Goal: Task Accomplishment & Management: Manage account settings

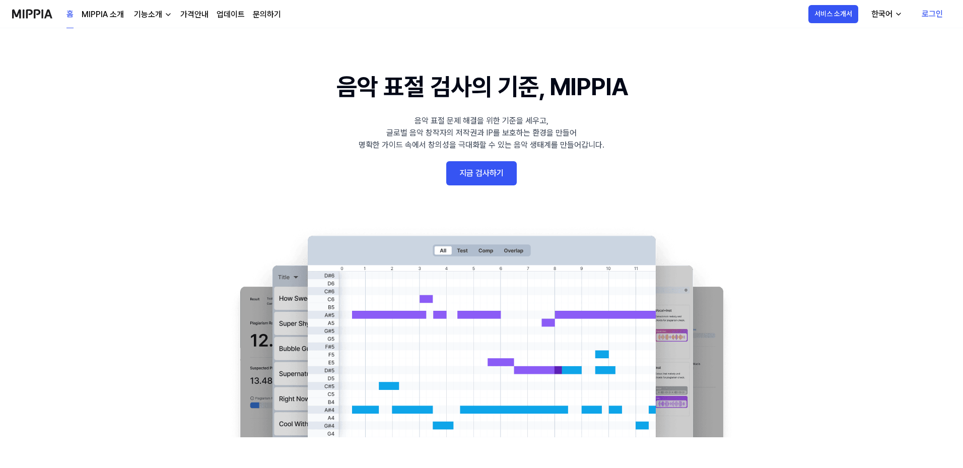
click at [930, 13] on link "로그인" at bounding box center [931, 14] width 37 height 28
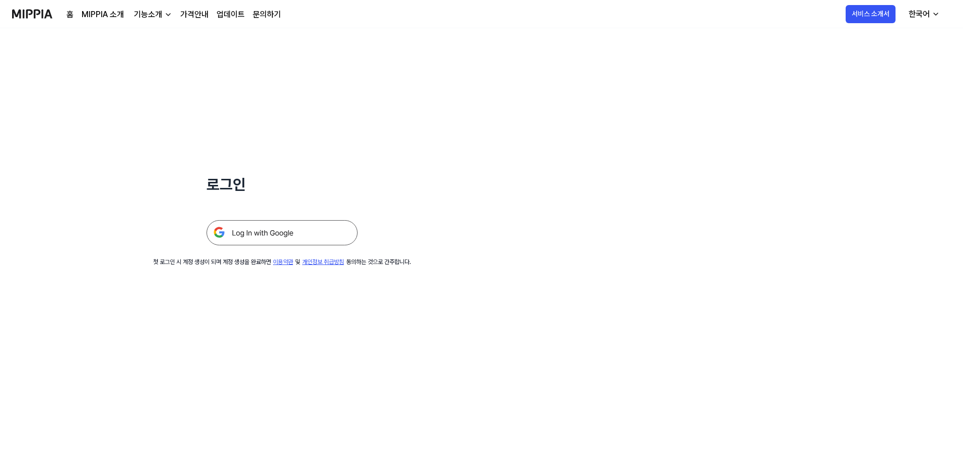
click at [296, 233] on img at bounding box center [281, 232] width 151 height 25
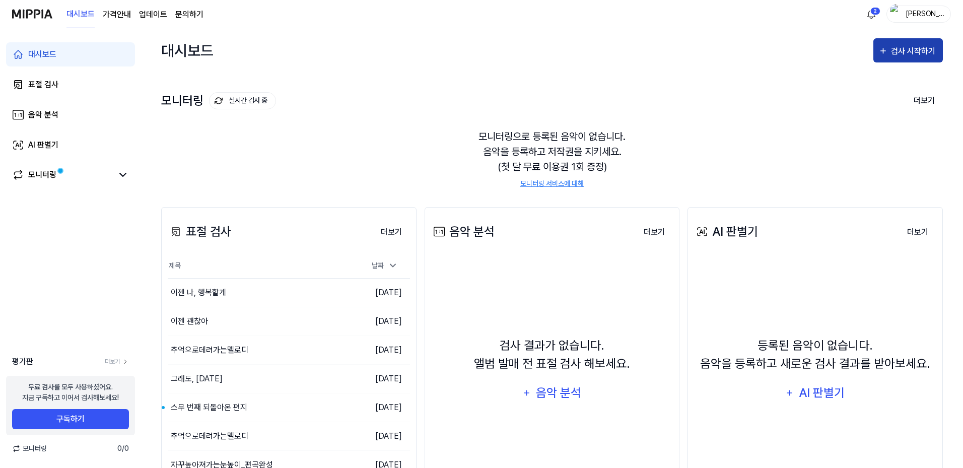
click at [897, 58] on button "검사 시작하기" at bounding box center [907, 50] width 69 height 24
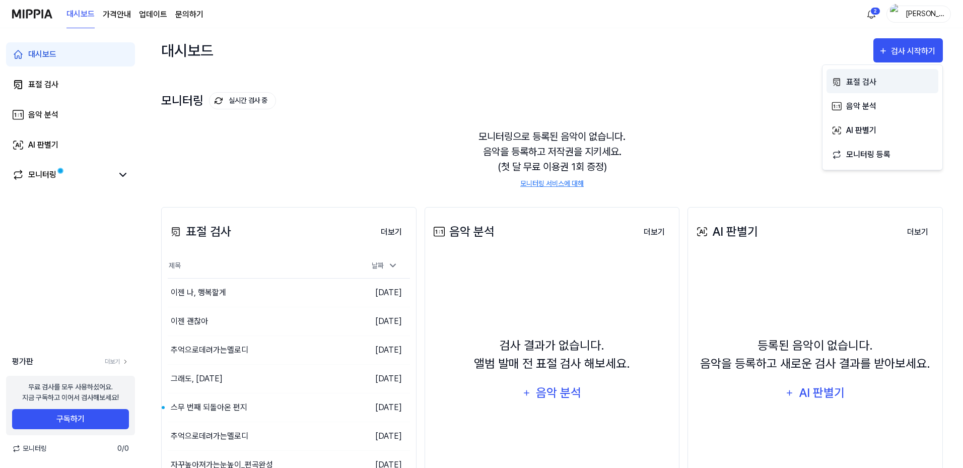
click at [862, 79] on div "표절 검사" at bounding box center [890, 82] width 88 height 13
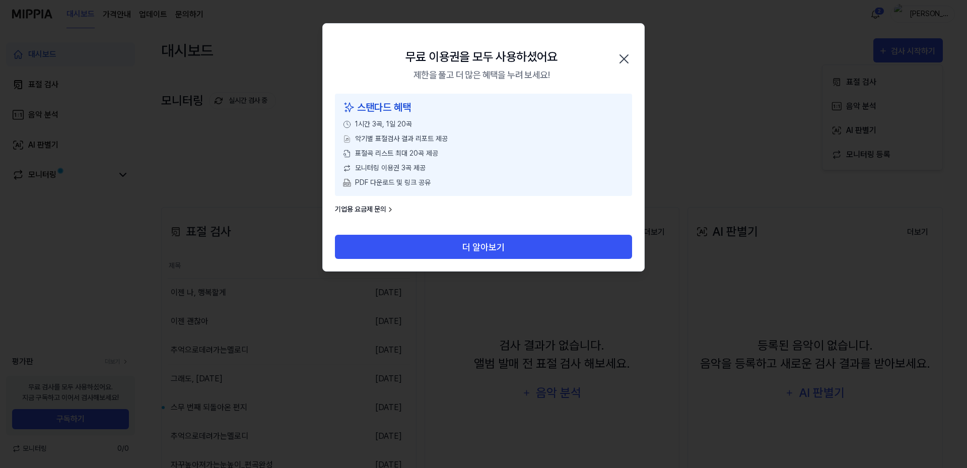
click at [623, 55] on icon "button" at bounding box center [624, 59] width 16 height 16
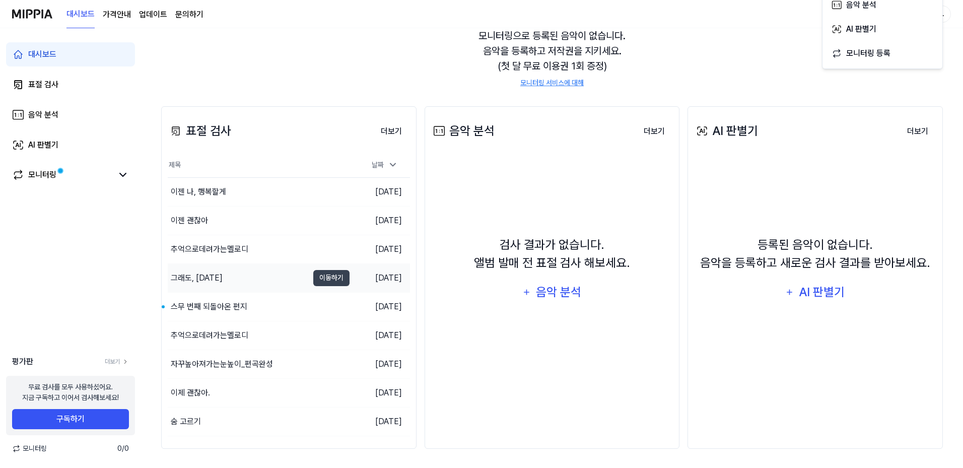
scroll to position [102, 0]
click at [108, 175] on link "모니터링" at bounding box center [62, 175] width 101 height 12
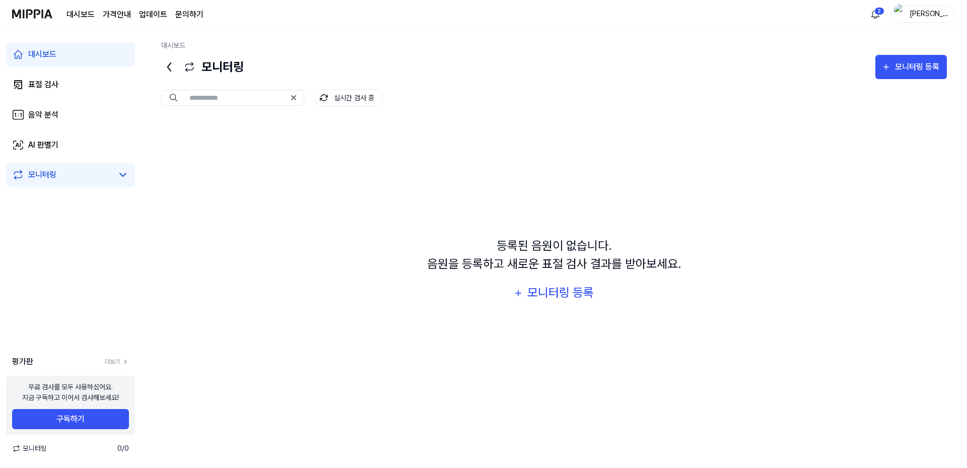
click at [146, 13] on link "업데이트" at bounding box center [153, 15] width 28 height 12
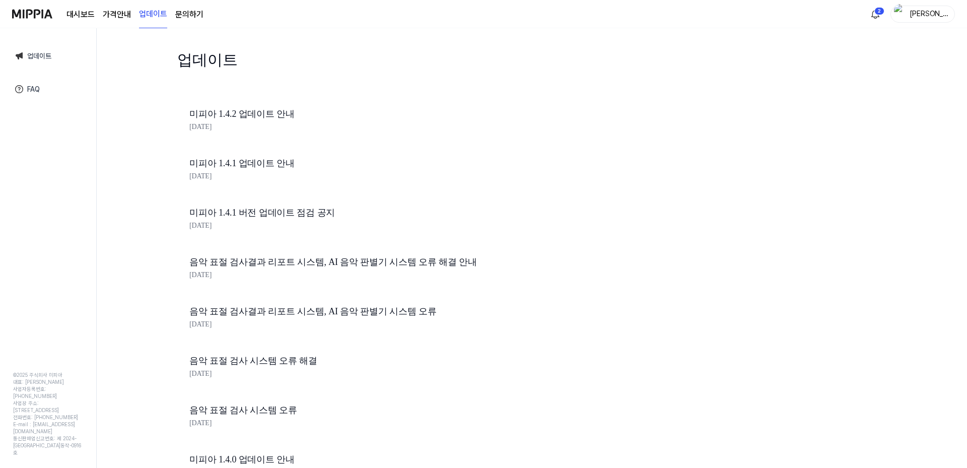
click at [121, 12] on page\) "가격안내" at bounding box center [117, 15] width 28 height 12
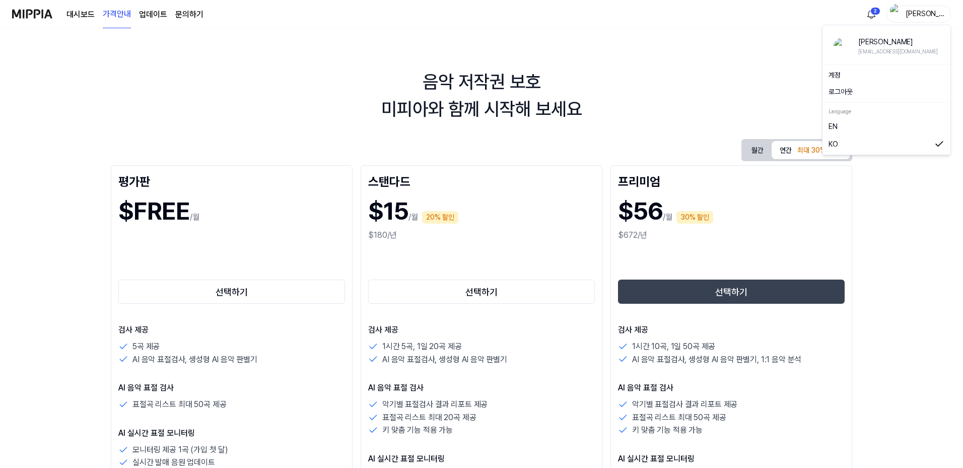
click at [939, 13] on div "Julie" at bounding box center [924, 13] width 39 height 11
click at [840, 77] on link "계정" at bounding box center [886, 75] width 116 height 11
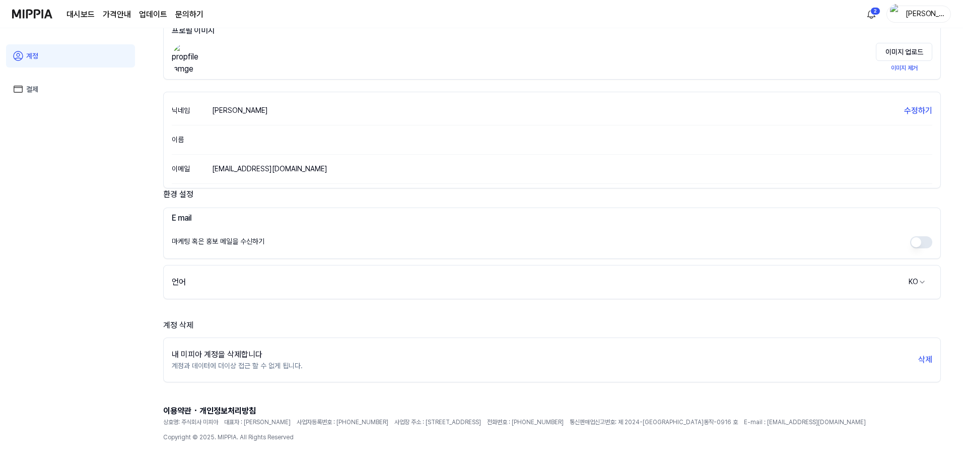
scroll to position [70, 0]
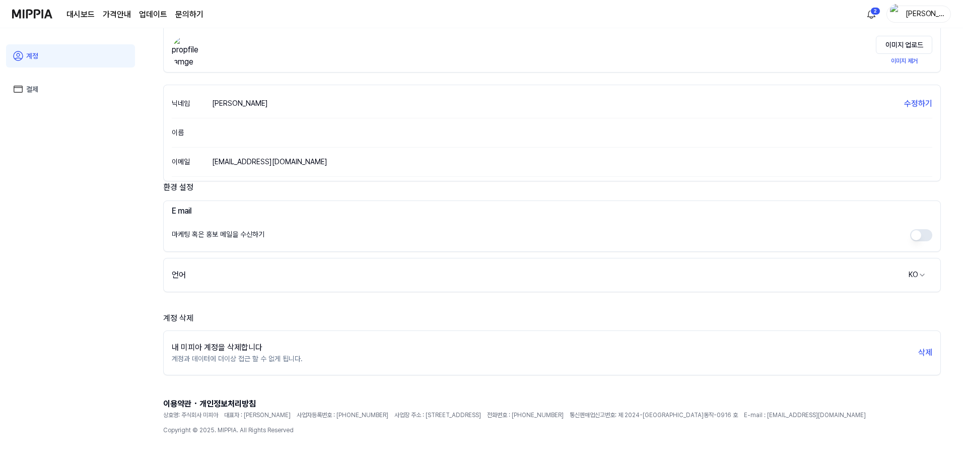
click at [51, 91] on link "결제" at bounding box center [70, 89] width 129 height 23
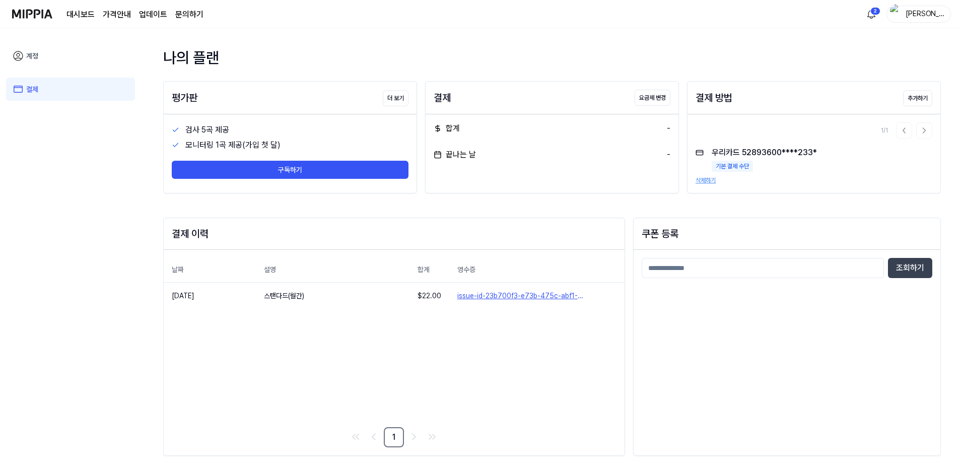
scroll to position [2, 0]
click at [48, 16] on img at bounding box center [32, 14] width 40 height 28
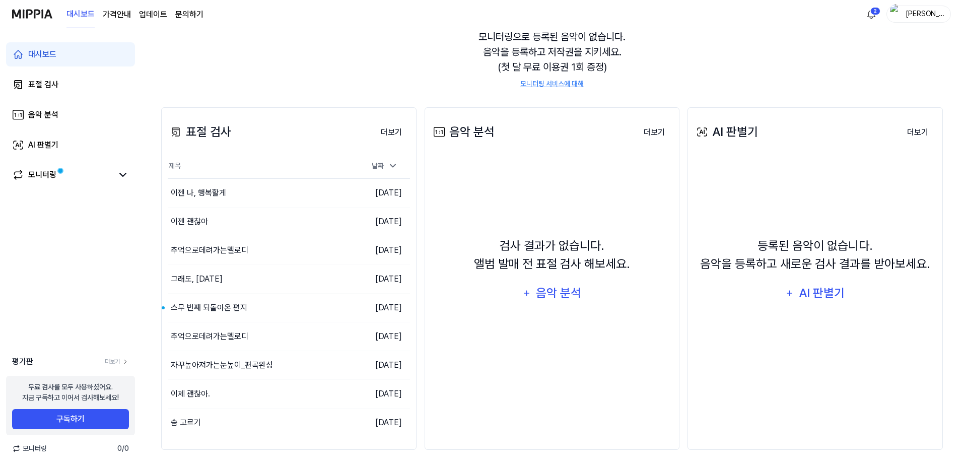
scroll to position [102, 0]
click at [118, 361] on link "더보기" at bounding box center [117, 361] width 24 height 9
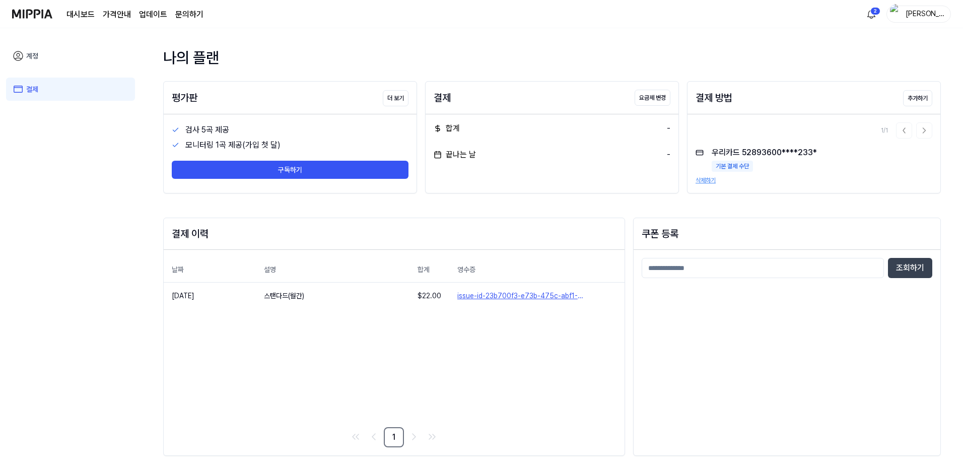
scroll to position [2, 0]
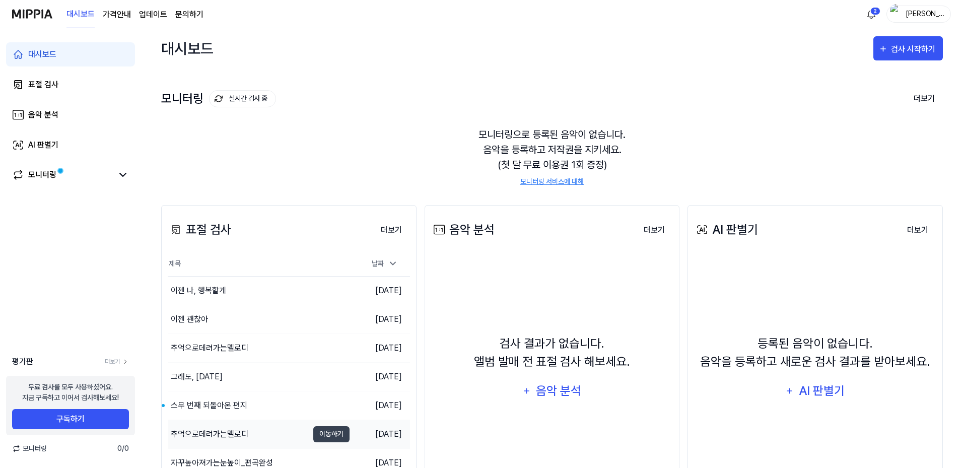
scroll to position [102, 0]
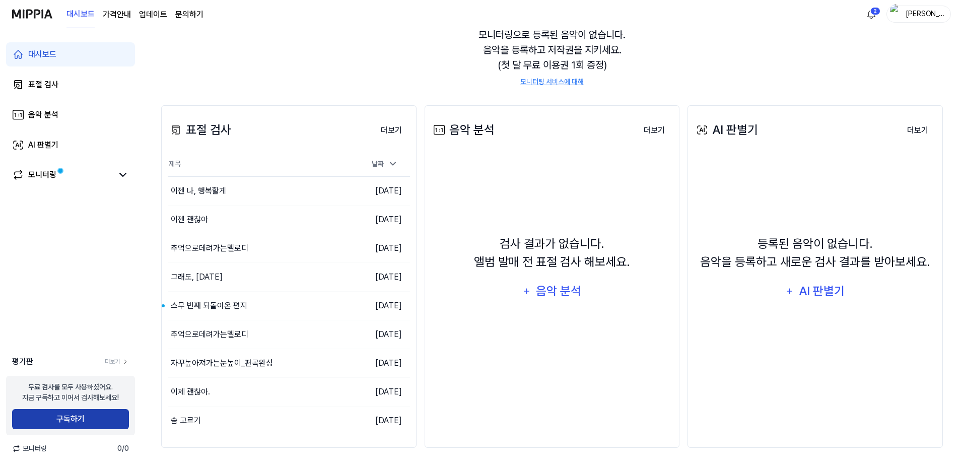
click at [91, 419] on button "구독하기" at bounding box center [70, 419] width 117 height 20
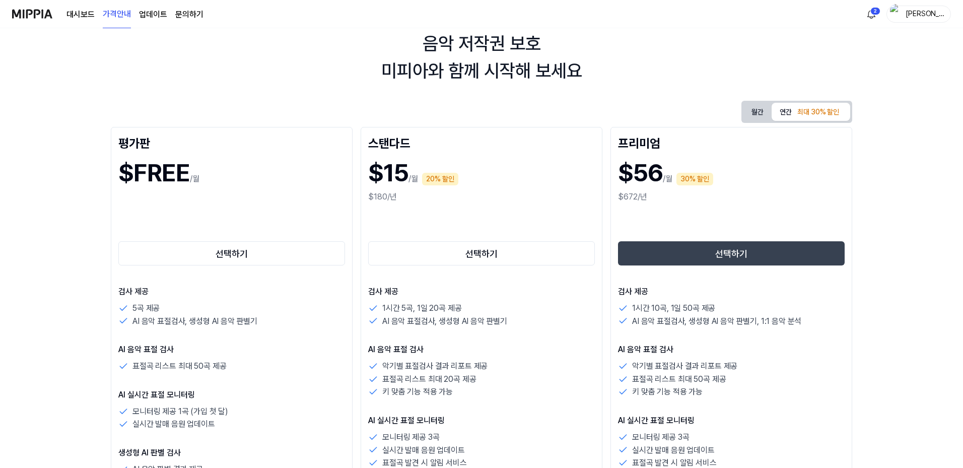
scroll to position [0, 0]
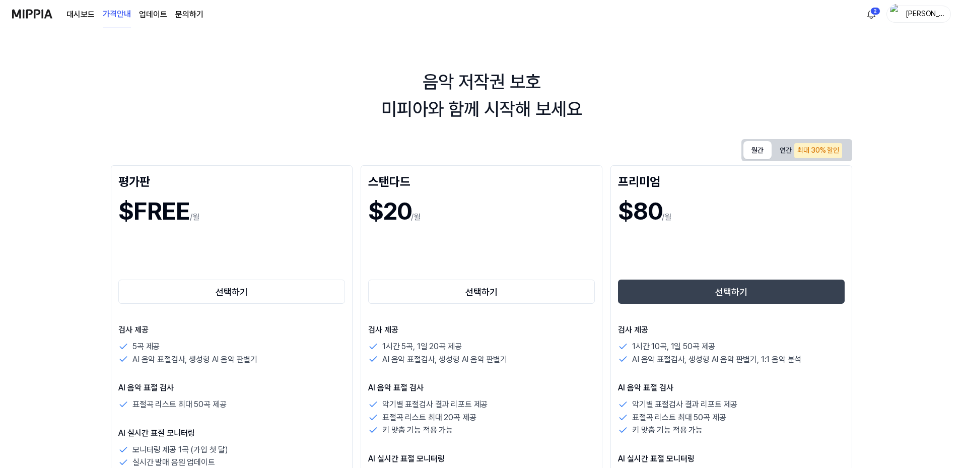
click at [761, 148] on button "월간" at bounding box center [757, 150] width 28 height 18
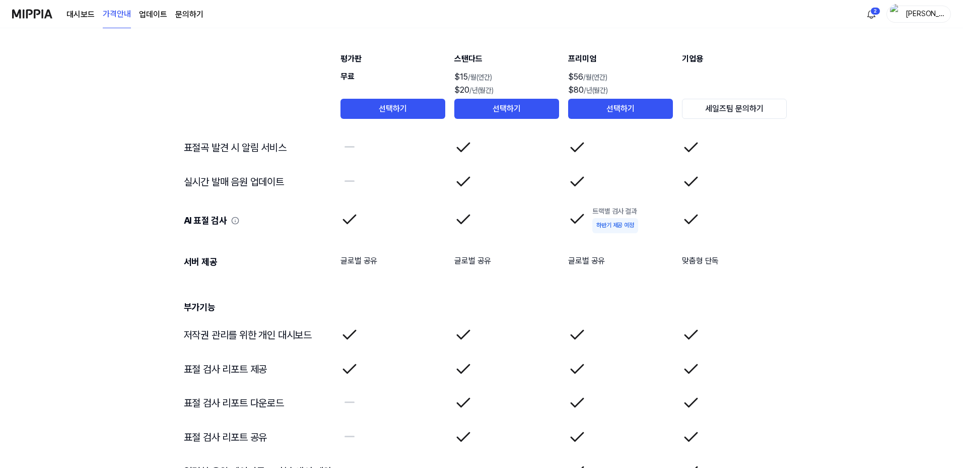
scroll to position [1610, 0]
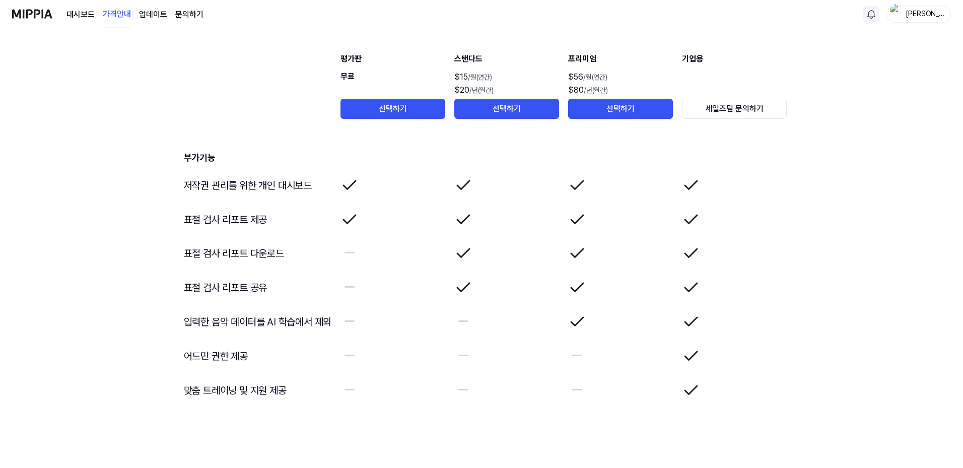
click at [33, 14] on img at bounding box center [32, 14] width 40 height 28
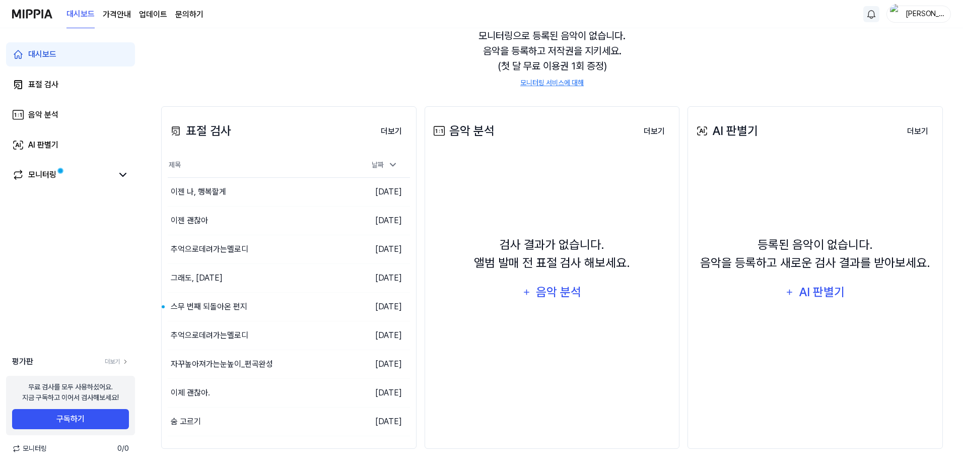
scroll to position [102, 0]
click at [394, 163] on icon at bounding box center [392, 164] width 5 height 3
click at [398, 129] on button "더보기" at bounding box center [391, 130] width 37 height 20
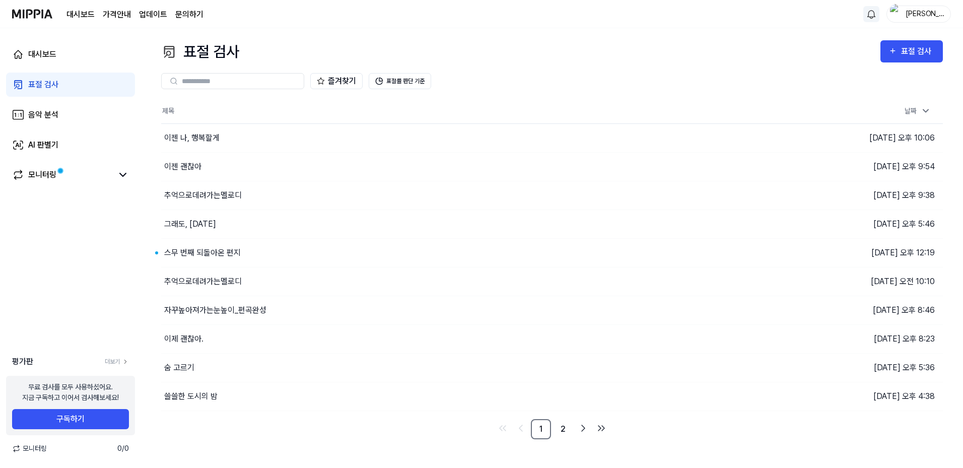
scroll to position [0, 0]
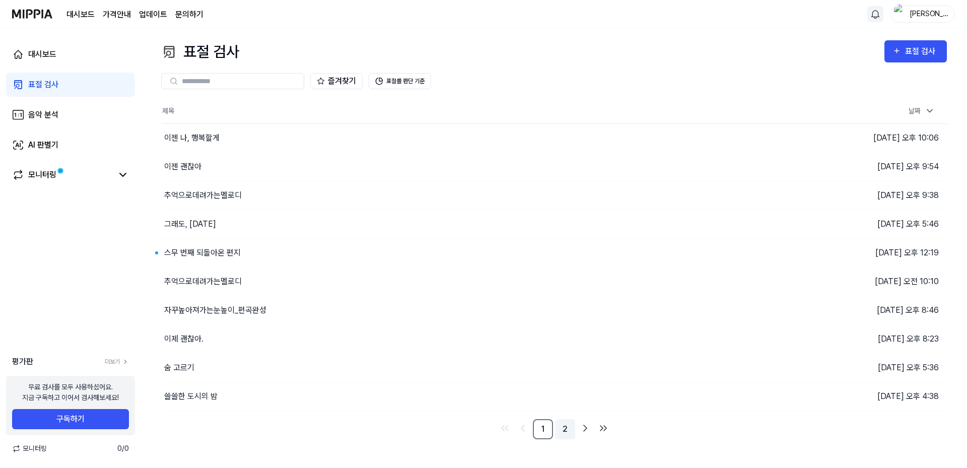
click at [561, 431] on link "2" at bounding box center [565, 429] width 20 height 20
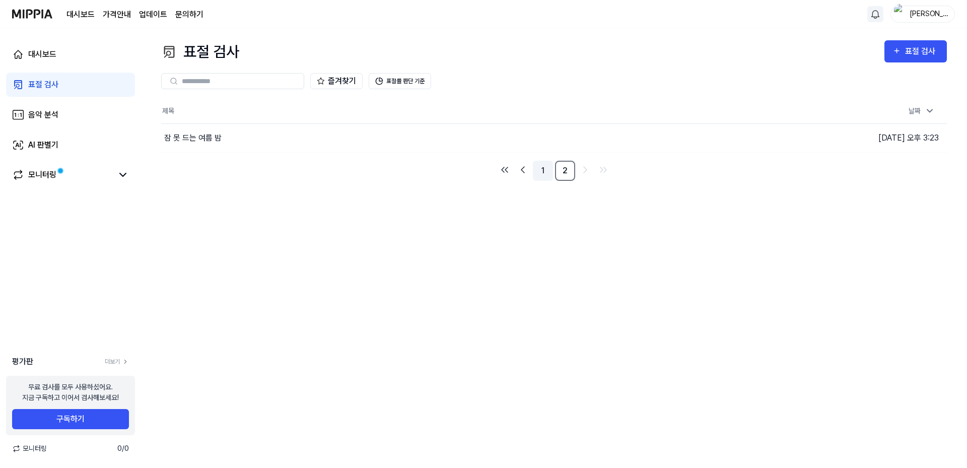
click at [541, 172] on link "1" at bounding box center [543, 171] width 20 height 20
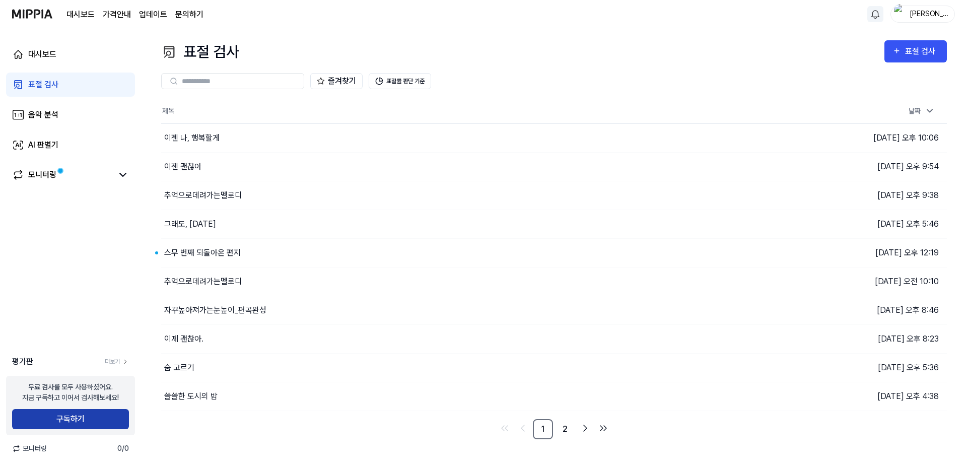
click at [80, 422] on button "구독하기" at bounding box center [70, 419] width 117 height 20
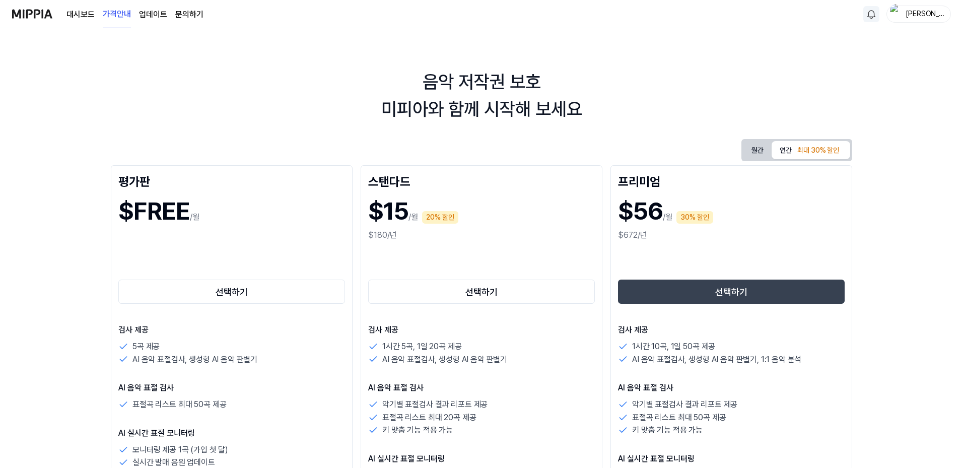
click at [762, 155] on button "월간" at bounding box center [757, 150] width 28 height 19
click at [748, 154] on button "월간" at bounding box center [757, 150] width 28 height 18
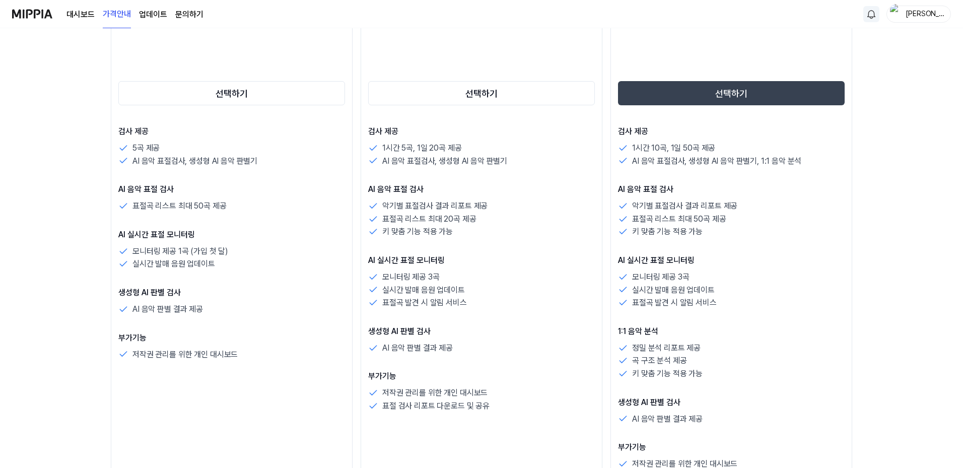
scroll to position [201, 0]
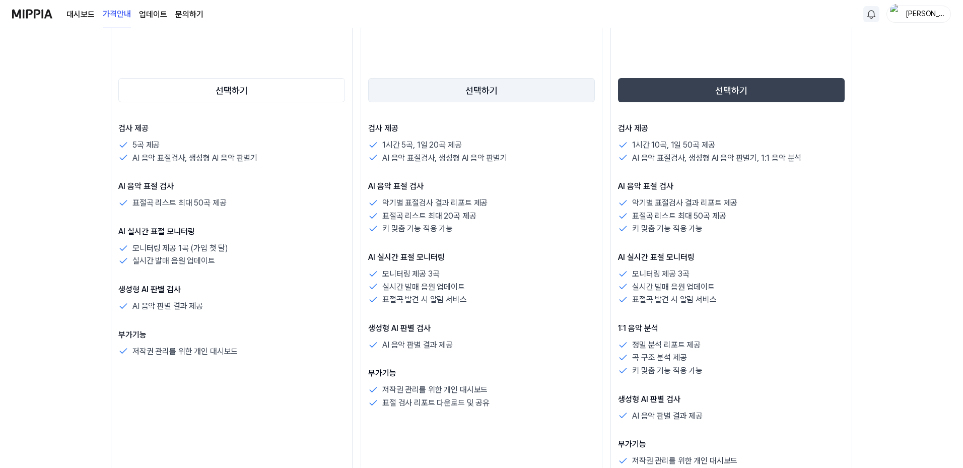
click at [484, 91] on button "선택하기" at bounding box center [481, 90] width 227 height 24
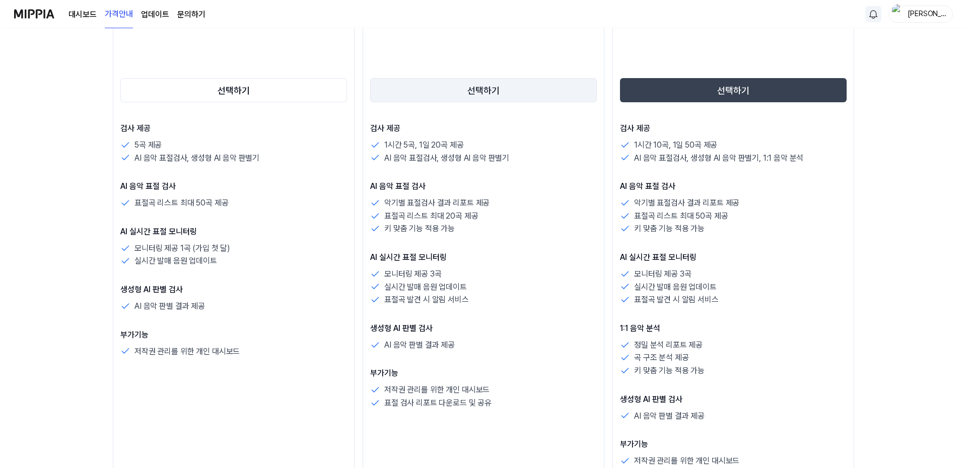
scroll to position [0, 0]
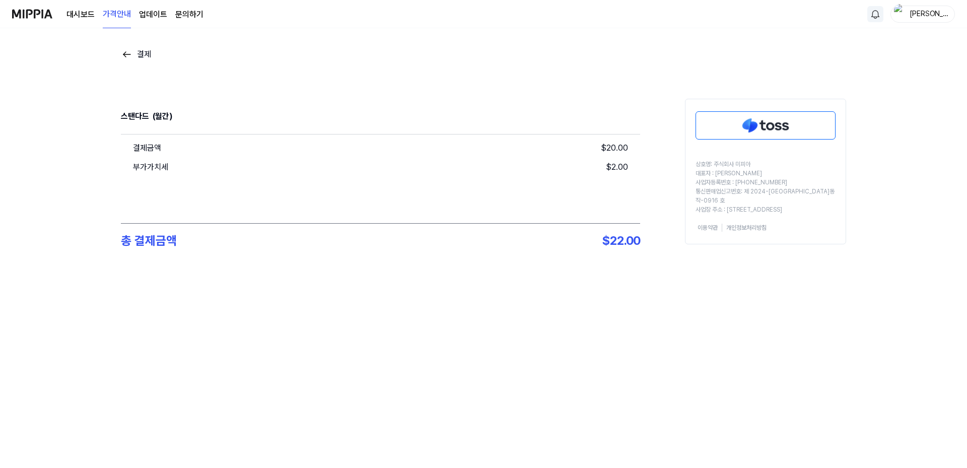
click at [123, 53] on img at bounding box center [127, 54] width 12 height 12
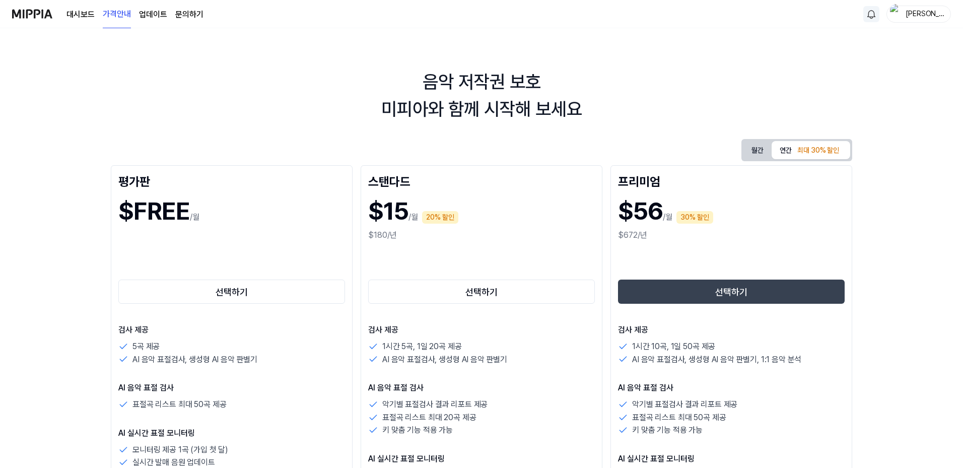
click at [160, 19] on link "업데이트" at bounding box center [153, 15] width 28 height 12
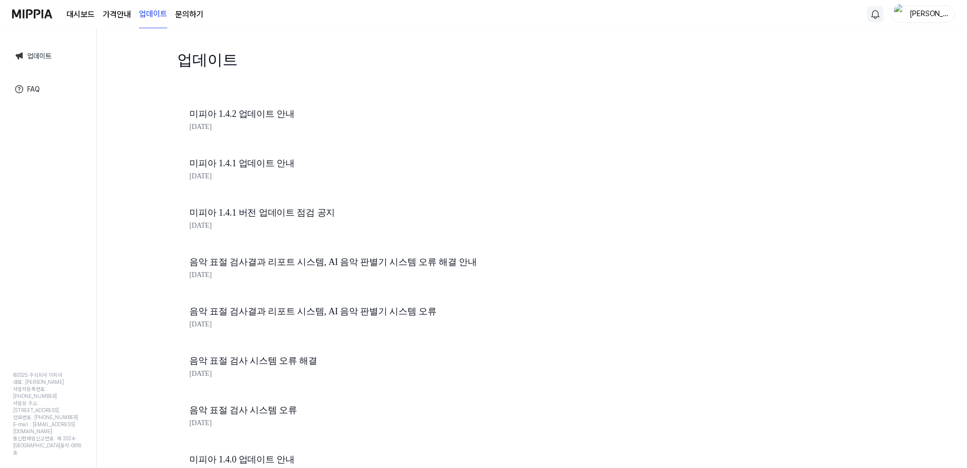
click at [88, 17] on link "대시보드" at bounding box center [80, 15] width 28 height 12
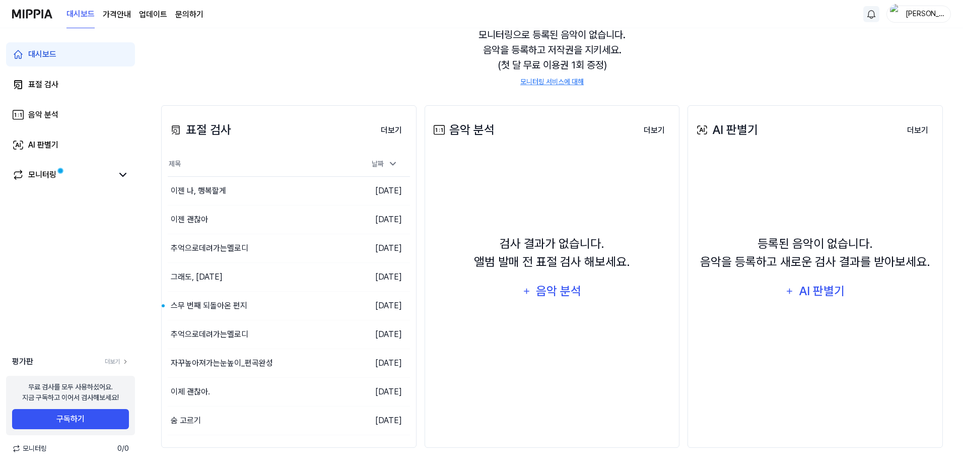
scroll to position [1, 0]
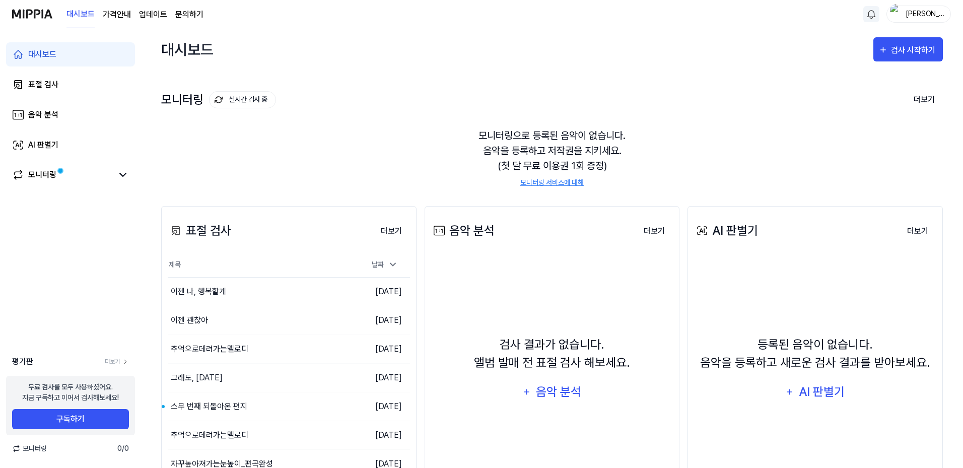
click at [116, 12] on page\) "가격안내" at bounding box center [117, 15] width 28 height 12
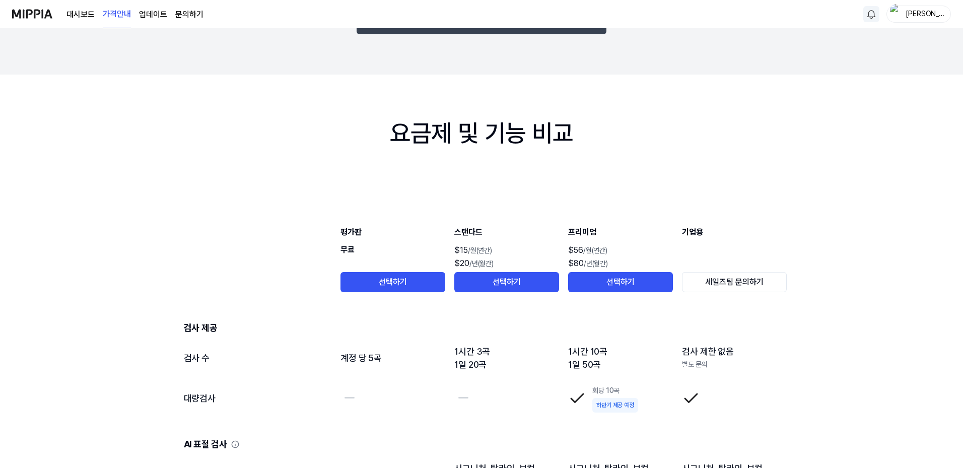
scroll to position [958, 0]
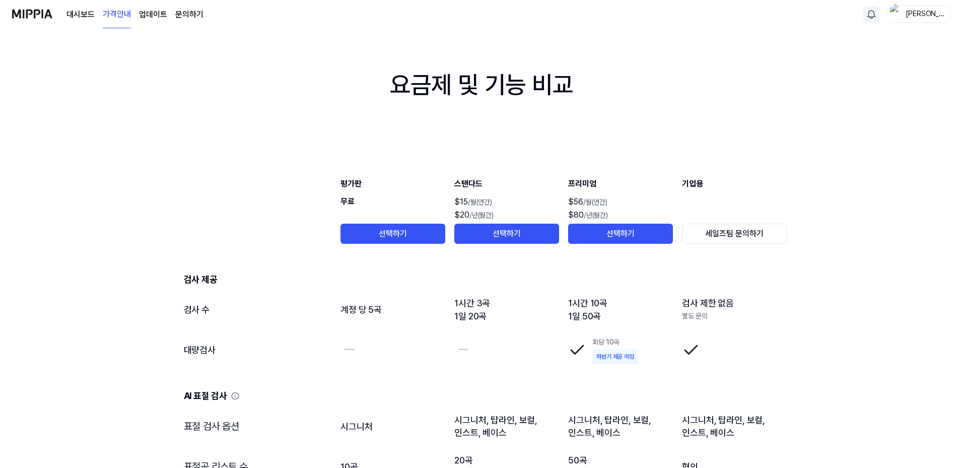
click at [924, 17] on div "Julie" at bounding box center [924, 13] width 39 height 11
click at [839, 76] on link "계정" at bounding box center [886, 75] width 116 height 11
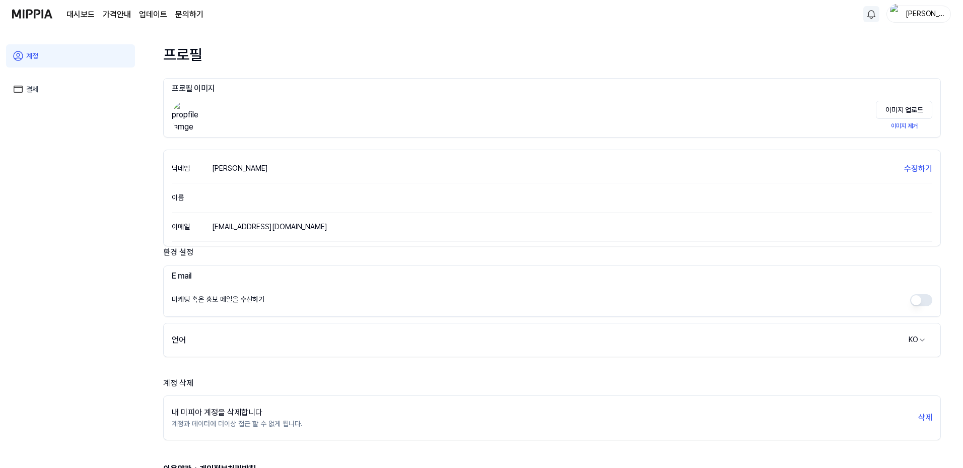
scroll to position [0, 0]
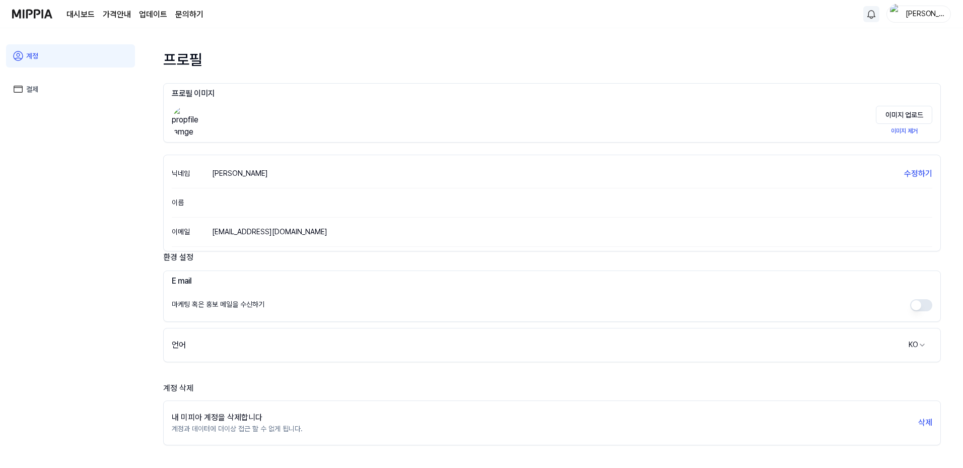
click at [36, 88] on link "결제" at bounding box center [70, 89] width 129 height 23
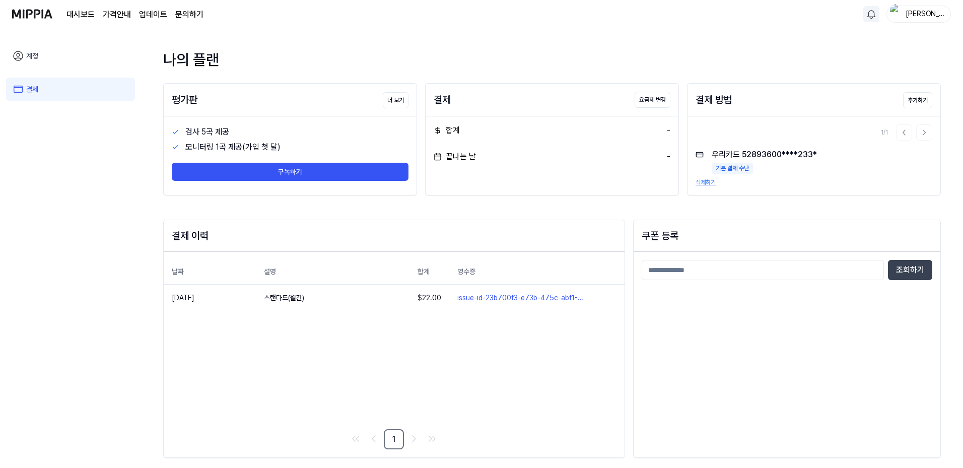
click at [433, 159] on div "합계 - 끝나는 날 -" at bounding box center [552, 143] width 253 height 54
click at [402, 107] on button "더 보기" at bounding box center [396, 100] width 26 height 16
click at [713, 184] on button "삭제하기" at bounding box center [705, 182] width 20 height 9
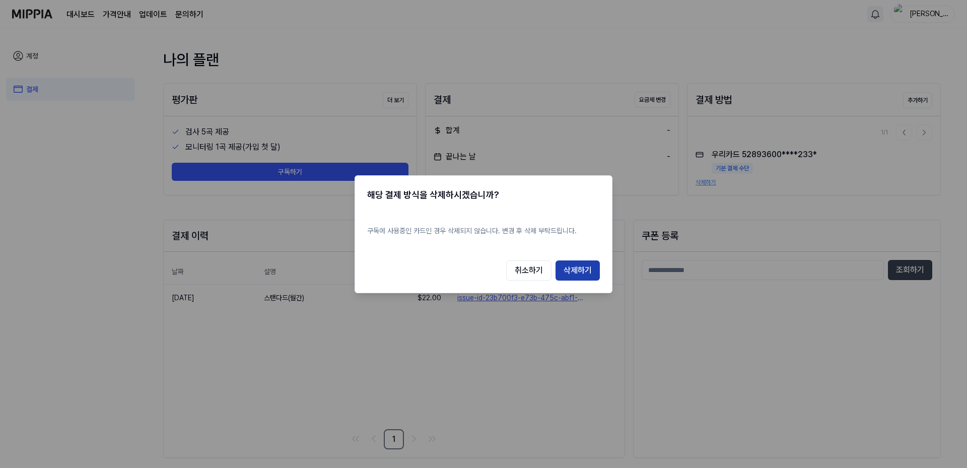
click at [579, 267] on button "삭제하기" at bounding box center [577, 270] width 44 height 20
click at [580, 267] on button "삭제하기" at bounding box center [577, 270] width 44 height 20
click at [541, 268] on button "취소하기" at bounding box center [528, 270] width 45 height 20
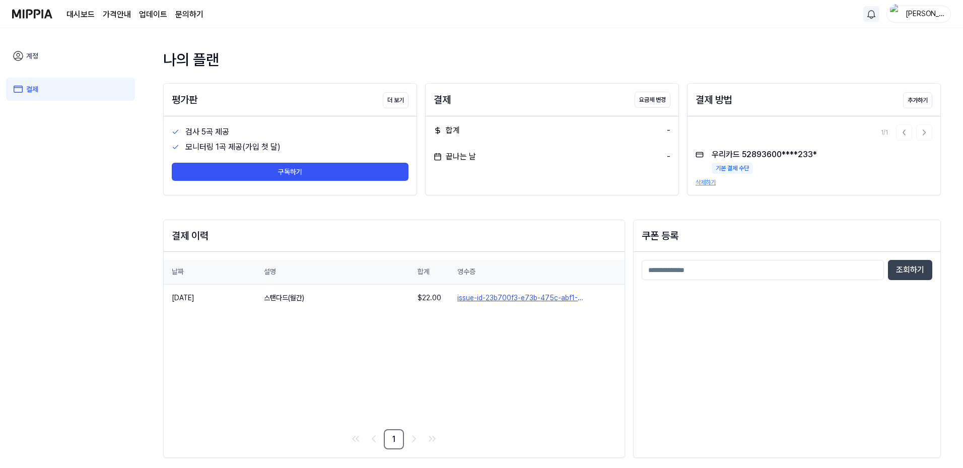
scroll to position [2, 0]
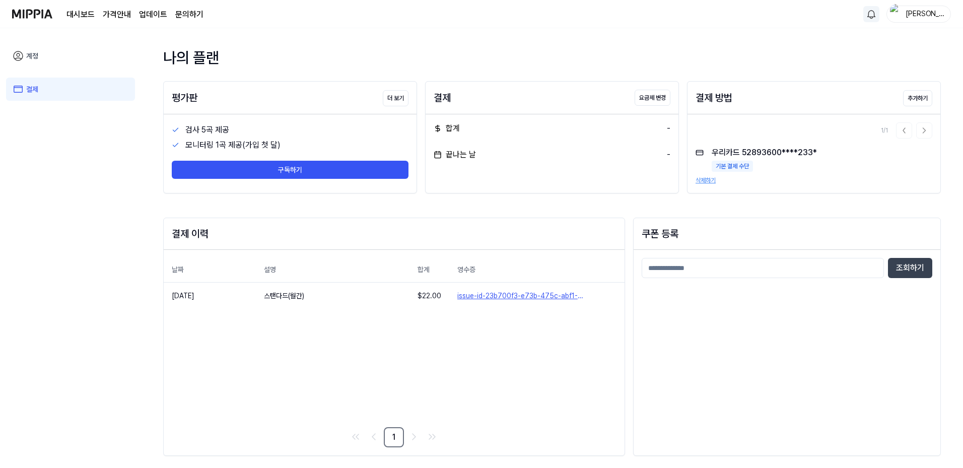
click at [31, 52] on link "계정" at bounding box center [70, 55] width 129 height 23
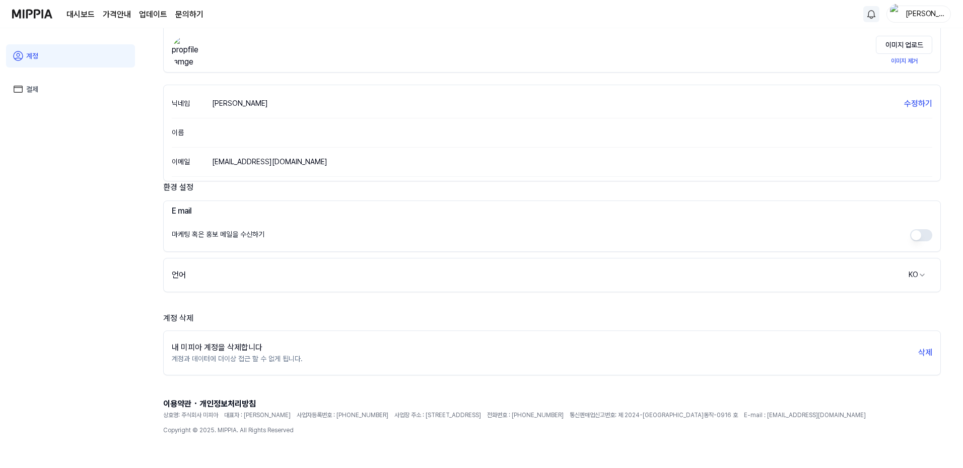
scroll to position [0, 0]
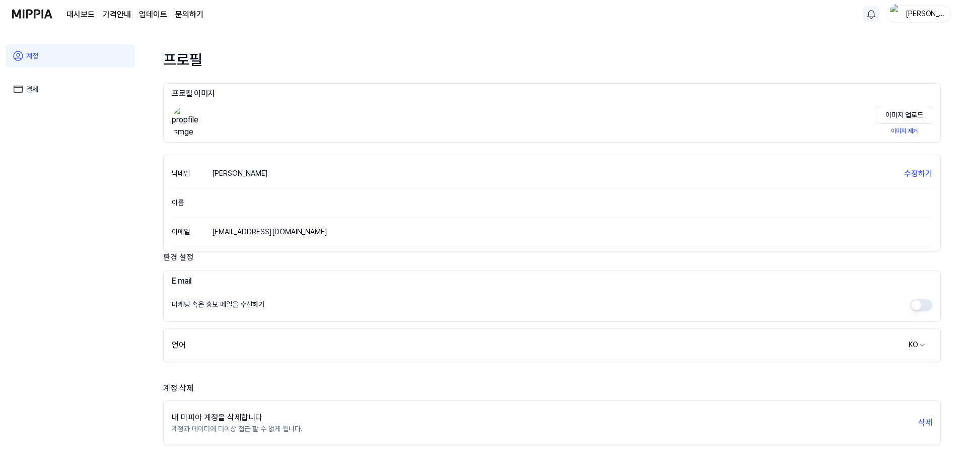
click at [79, 87] on link "결제" at bounding box center [70, 89] width 129 height 23
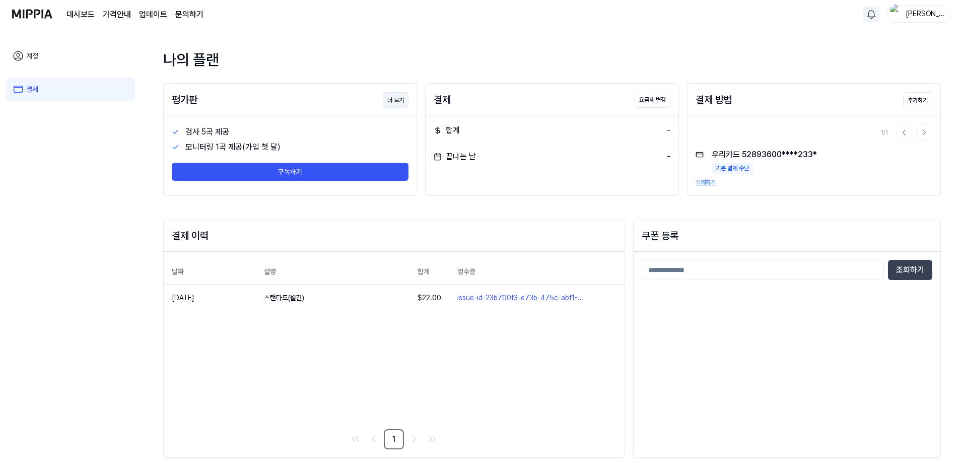
click at [387, 98] on button "더 보기" at bounding box center [396, 100] width 26 height 16
click at [649, 100] on button "요금제 변경" at bounding box center [652, 100] width 36 height 16
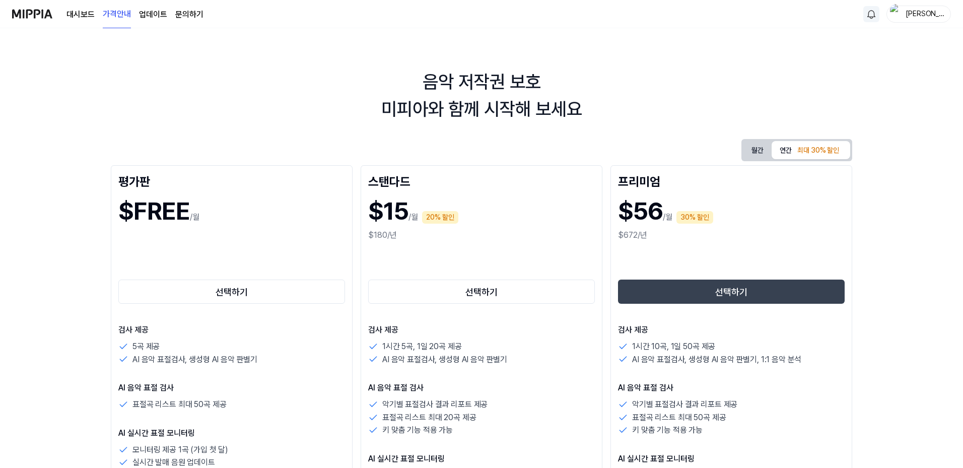
click at [760, 149] on button "월간" at bounding box center [757, 150] width 28 height 19
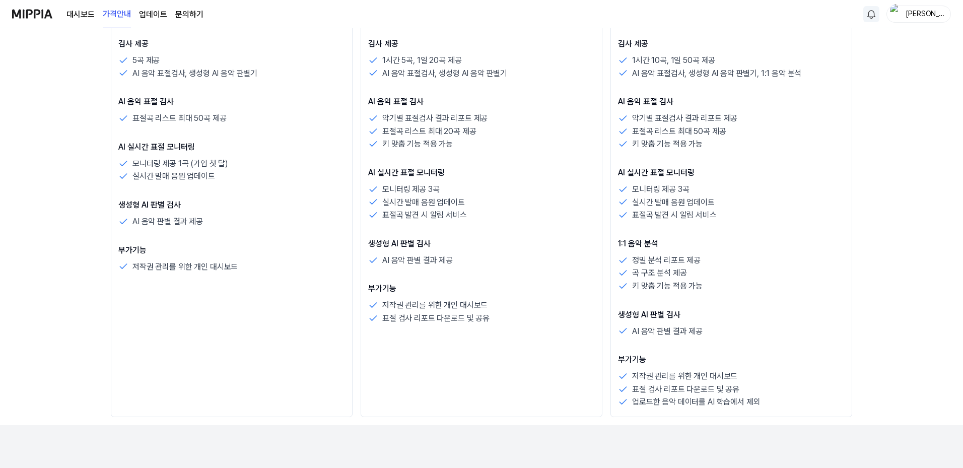
scroll to position [201, 0]
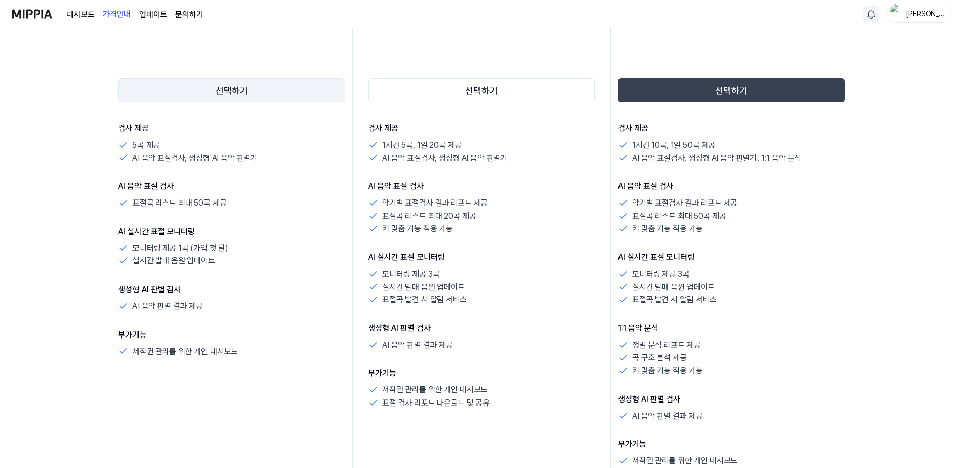
click at [211, 96] on button "선택하기" at bounding box center [231, 90] width 227 height 24
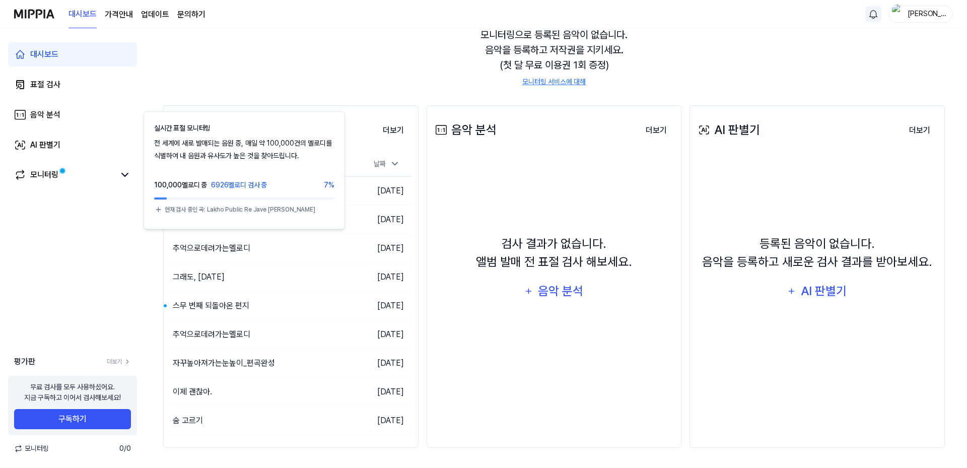
scroll to position [0, 0]
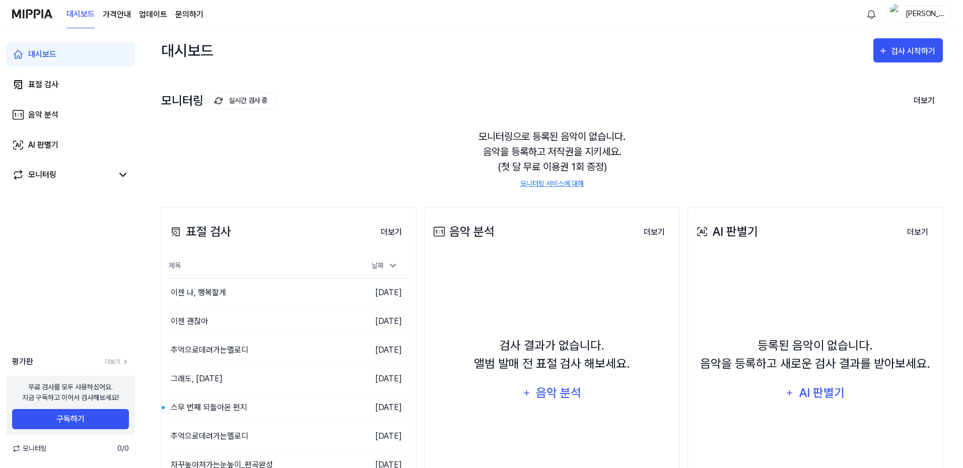
click at [923, 15] on div "Julie" at bounding box center [924, 13] width 39 height 11
click at [831, 79] on link "계정" at bounding box center [886, 75] width 116 height 11
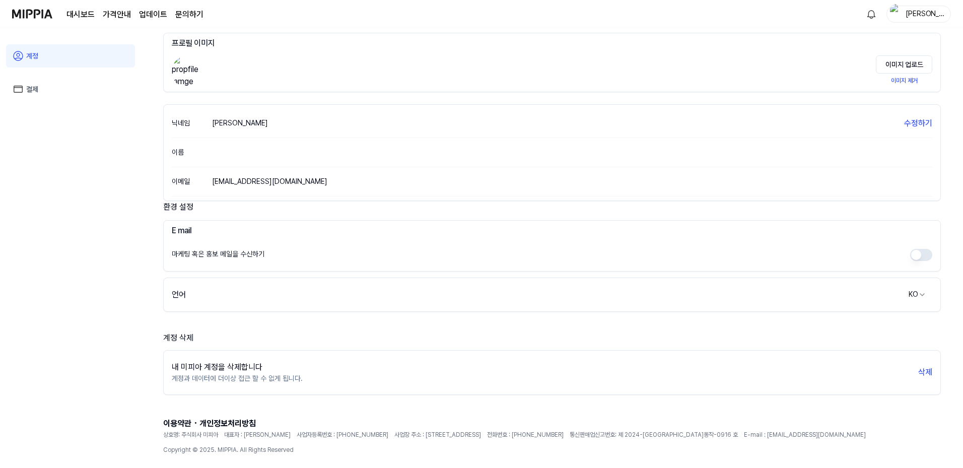
scroll to position [70, 0]
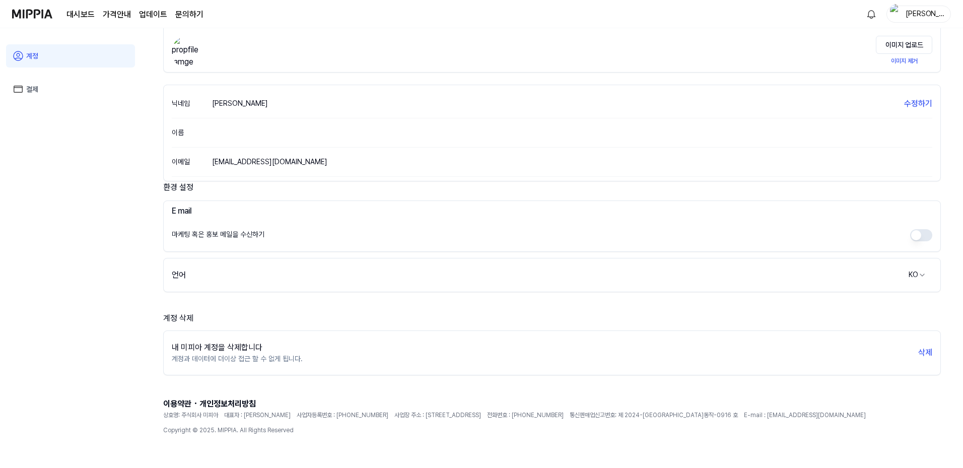
click at [63, 79] on link "결제" at bounding box center [70, 89] width 129 height 23
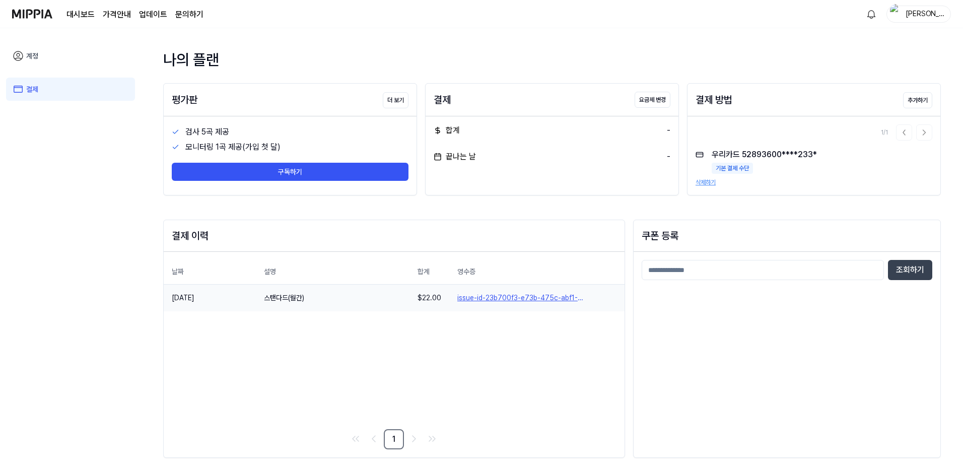
click at [509, 298] on link "issue-id-23b700f3-e73b-475c-abf1-34dedc38859e" at bounding box center [536, 298] width 159 height 11
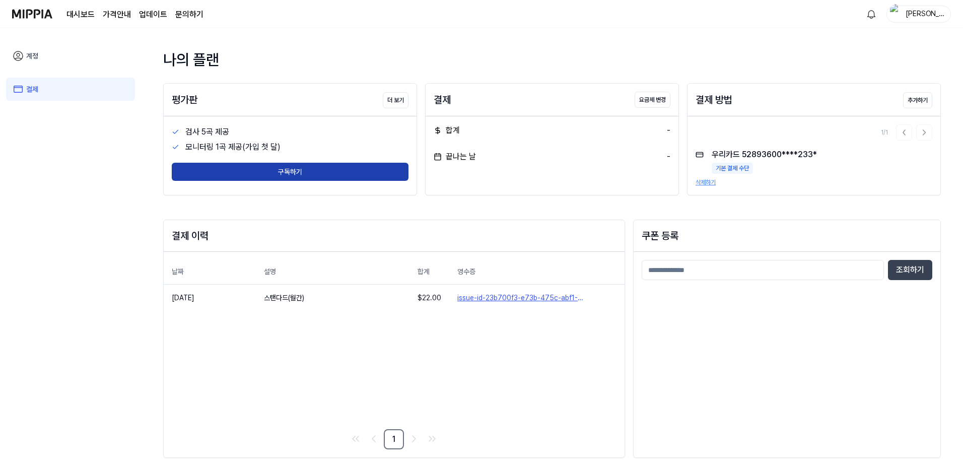
click at [336, 172] on button "구독하기" at bounding box center [290, 172] width 237 height 18
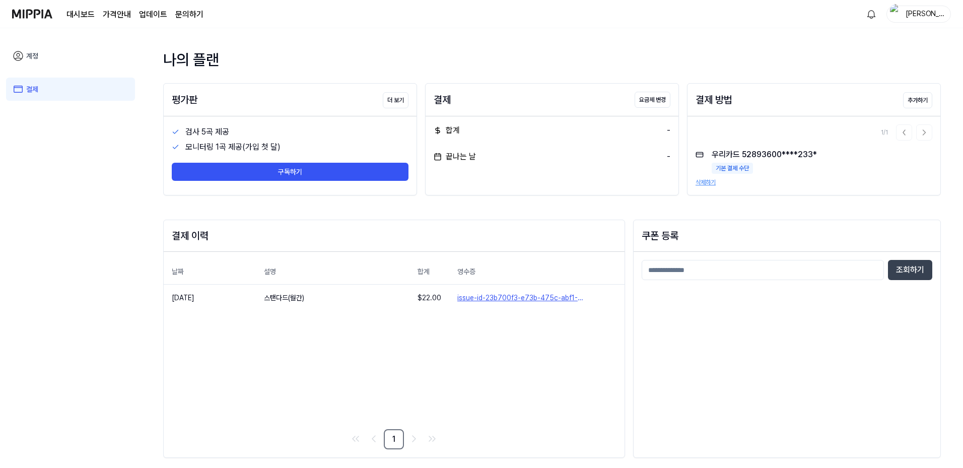
click at [187, 5] on div "대시보드 가격안내 업데이트 문의하기" at bounding box center [134, 14] width 137 height 28
click at [191, 11] on link "문의하기" at bounding box center [189, 15] width 28 height 12
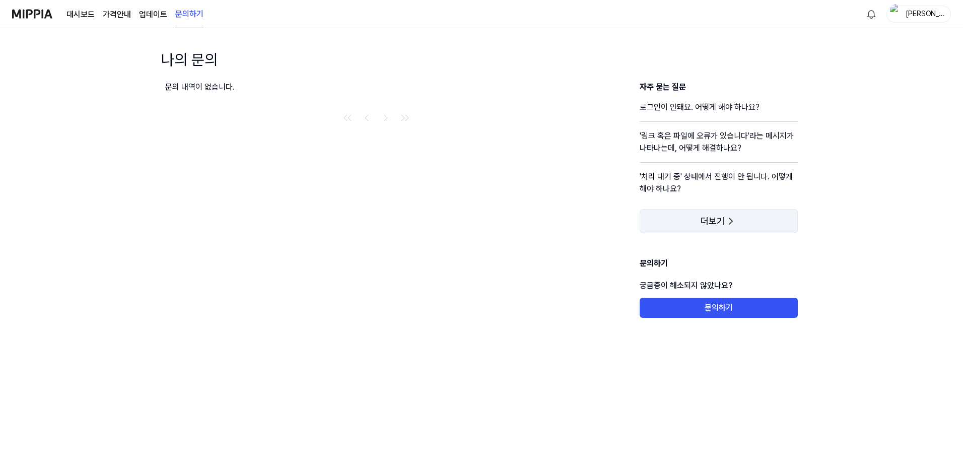
click at [736, 227] on button "더보기" at bounding box center [719, 221] width 158 height 24
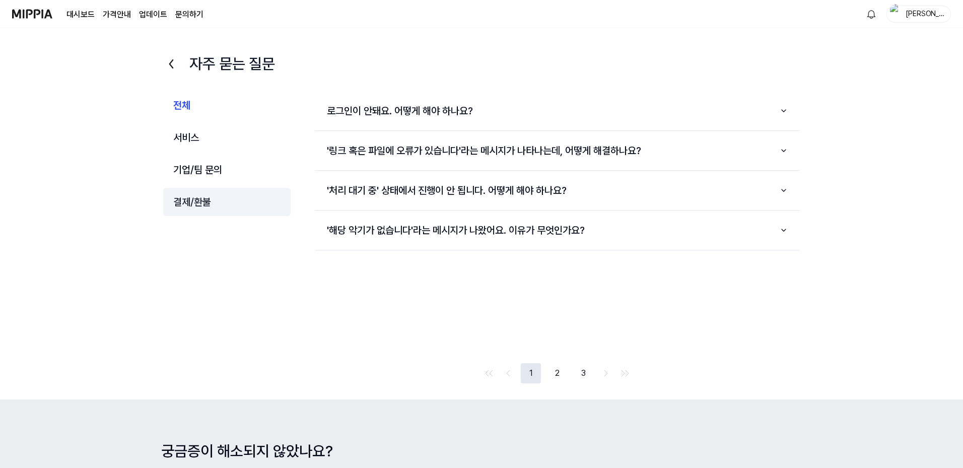
click at [207, 197] on button "결제/환불" at bounding box center [226, 202] width 127 height 28
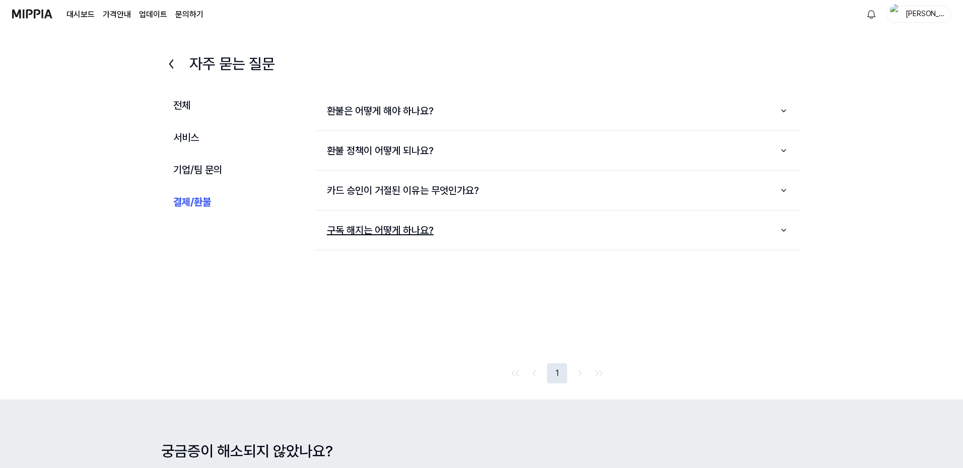
click at [408, 240] on button "구독 해지는 어떻게 하나요?" at bounding box center [557, 230] width 485 height 31
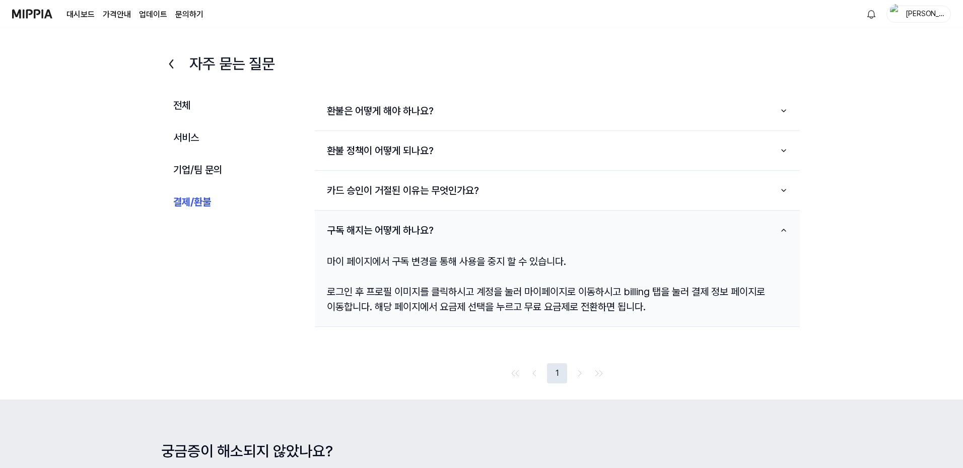
click at [925, 14] on div "Julie" at bounding box center [924, 13] width 39 height 11
click at [847, 76] on link "계정" at bounding box center [886, 75] width 116 height 11
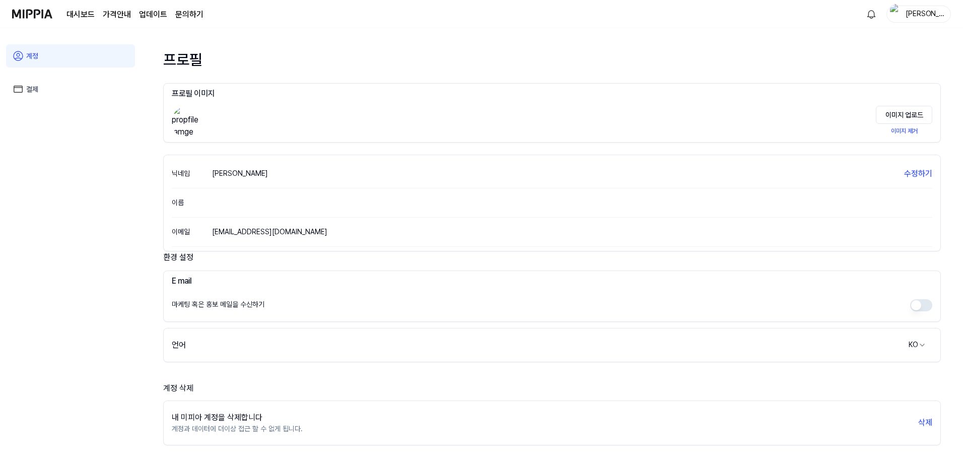
click at [72, 98] on link "결제" at bounding box center [70, 89] width 129 height 23
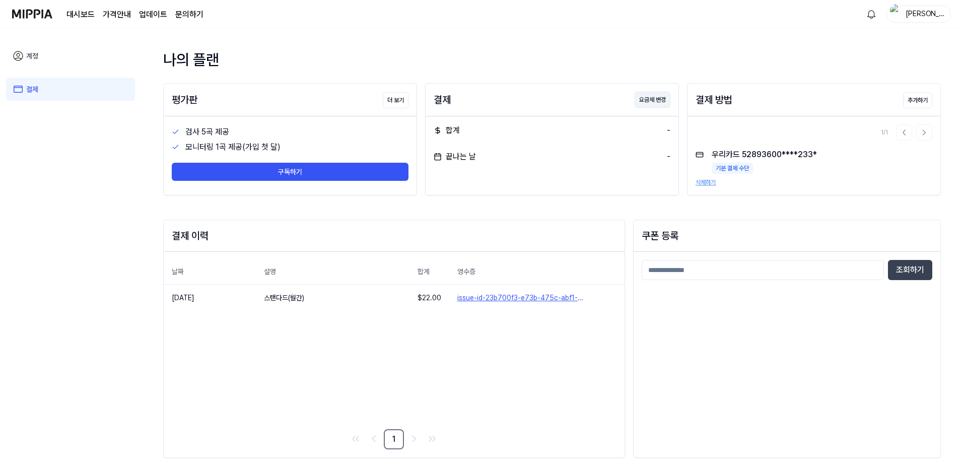
click at [647, 102] on button "요금제 변경" at bounding box center [652, 100] width 36 height 16
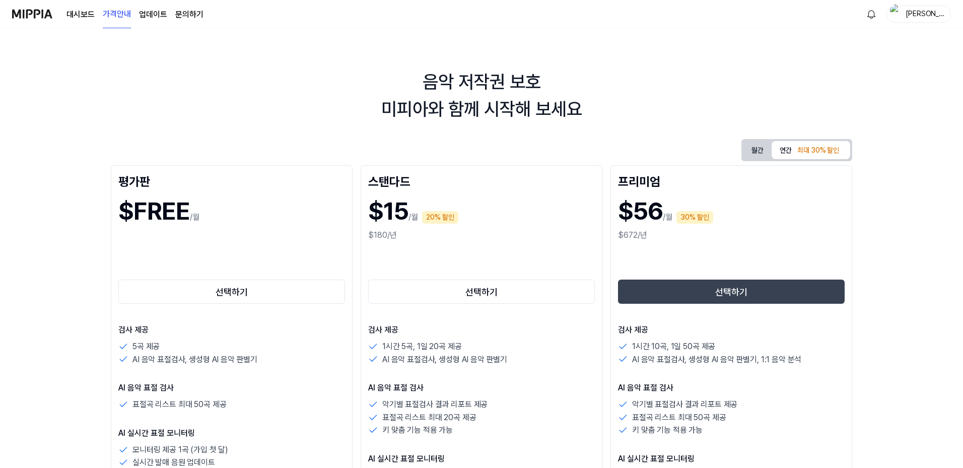
click at [757, 152] on button "월간" at bounding box center [757, 150] width 28 height 19
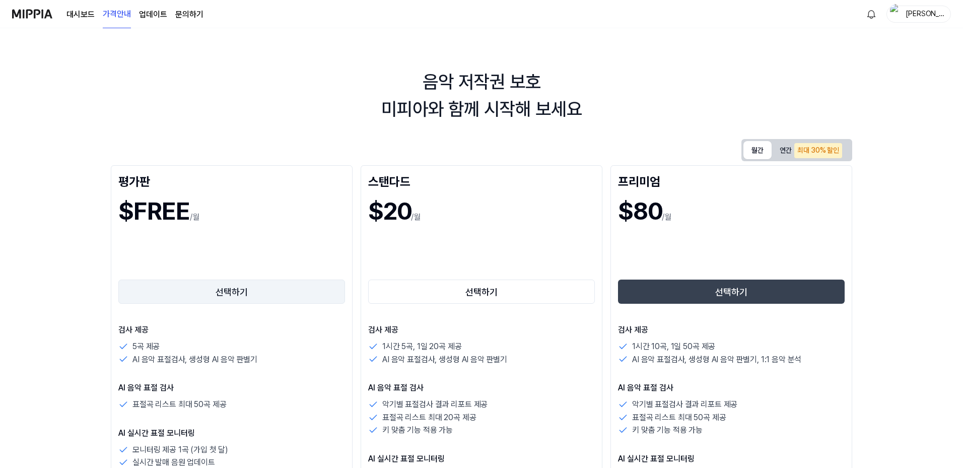
click at [207, 292] on button "선택하기" at bounding box center [231, 291] width 227 height 24
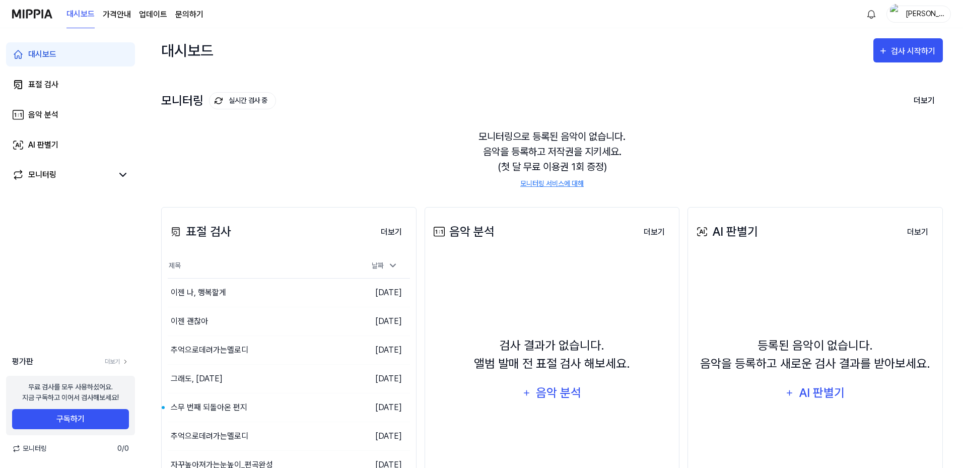
click at [917, 17] on div "Julie" at bounding box center [924, 13] width 39 height 11
click at [858, 75] on link "계정" at bounding box center [886, 75] width 116 height 11
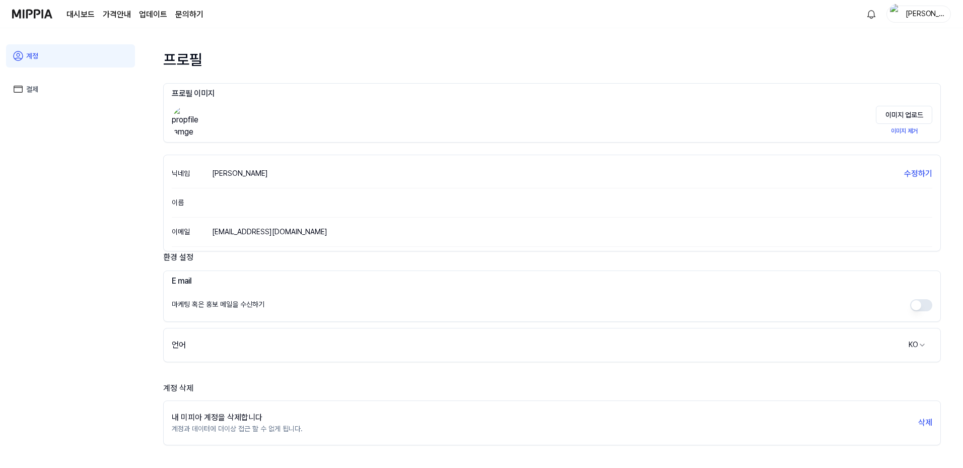
click at [21, 87] on icon at bounding box center [18, 89] width 12 height 12
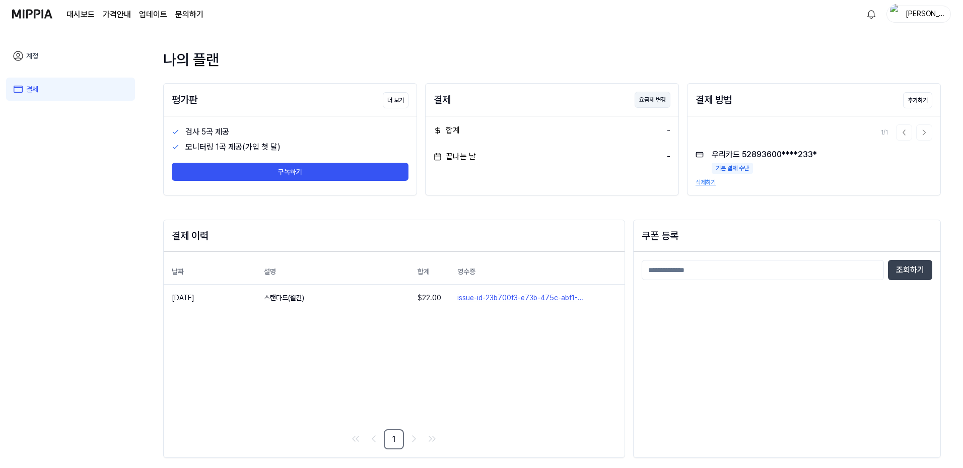
click at [654, 98] on button "요금제 변경" at bounding box center [652, 100] width 36 height 16
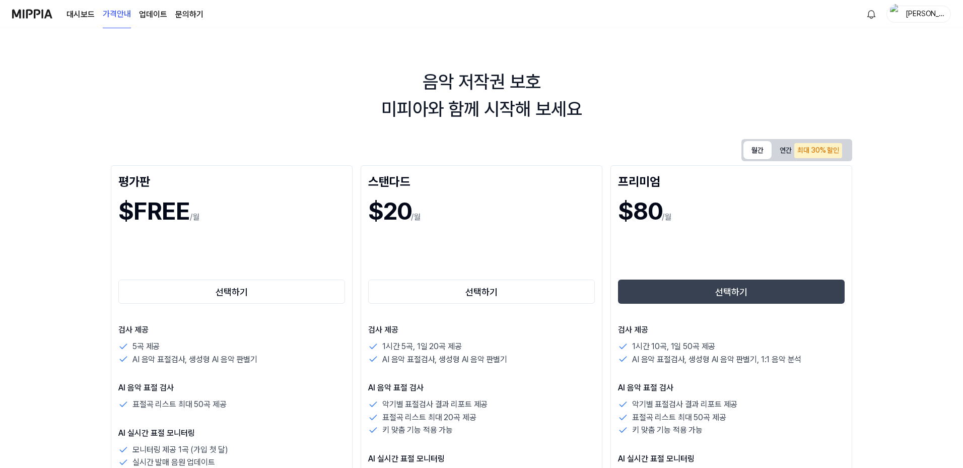
click at [756, 155] on button "월간" at bounding box center [757, 150] width 28 height 18
click at [214, 290] on button "선택하기" at bounding box center [231, 291] width 227 height 24
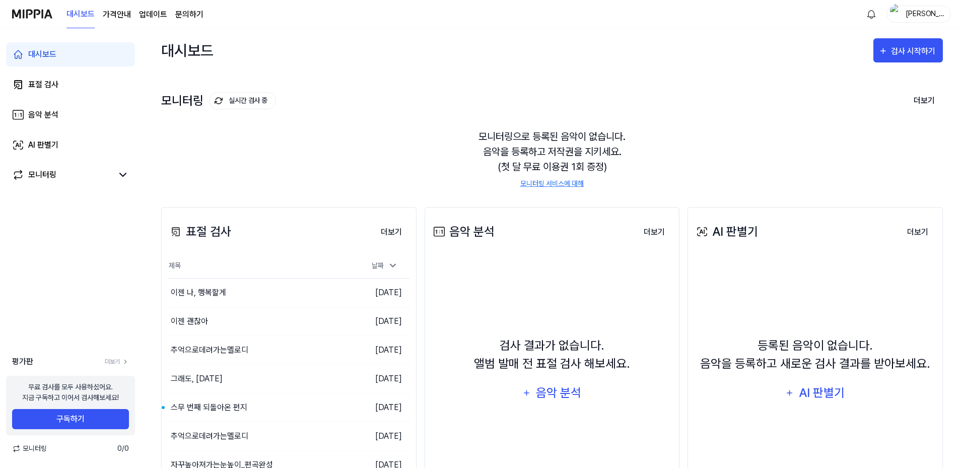
click at [906, 14] on div "Julie" at bounding box center [924, 13] width 39 height 11
click at [859, 82] on div "계정" at bounding box center [886, 75] width 124 height 17
click at [901, 18] on div "Julie" at bounding box center [918, 14] width 64 height 17
click at [873, 78] on link "계정" at bounding box center [886, 75] width 116 height 11
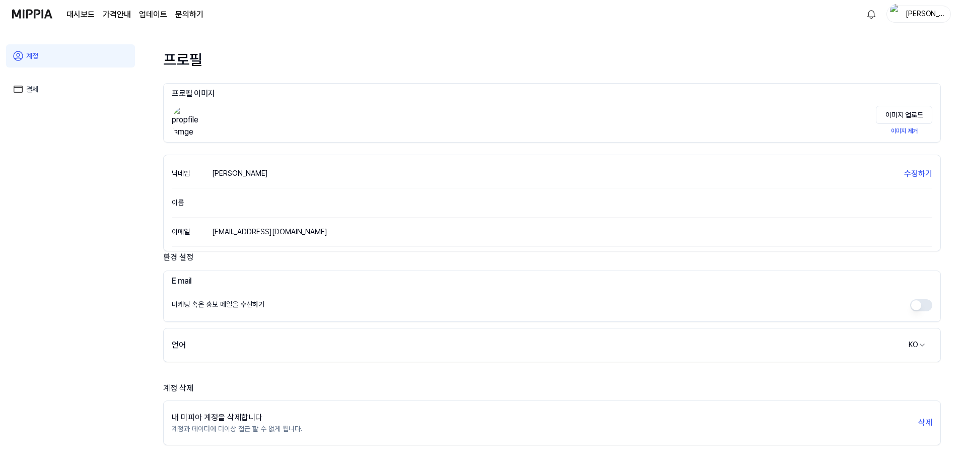
click at [38, 79] on link "결제" at bounding box center [70, 89] width 129 height 23
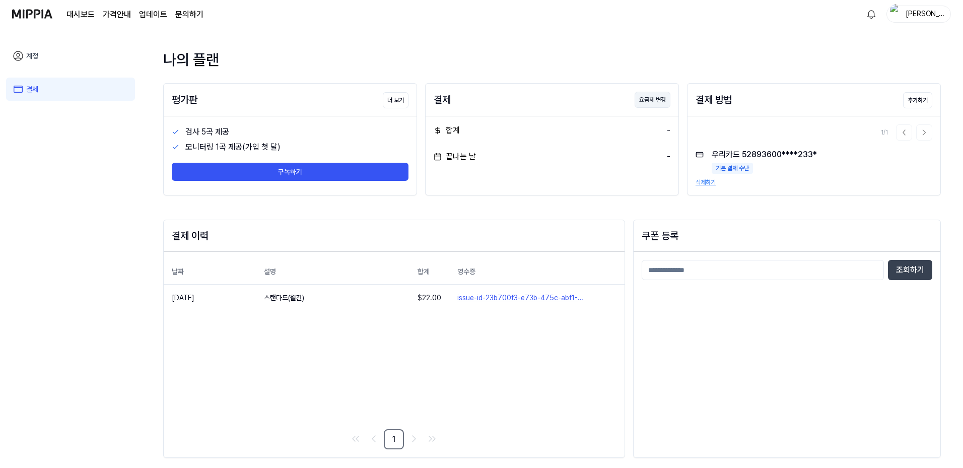
click at [652, 99] on button "요금제 변경" at bounding box center [652, 100] width 36 height 16
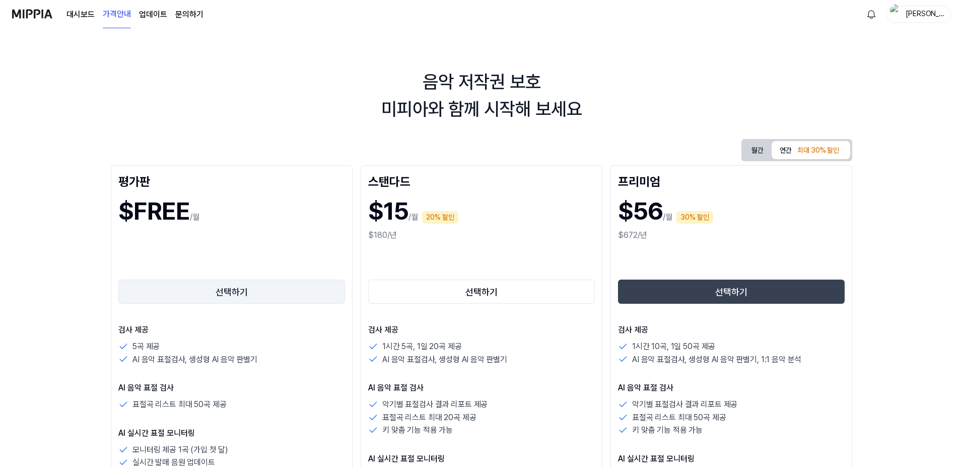
click at [247, 288] on button "선택하기" at bounding box center [231, 291] width 227 height 24
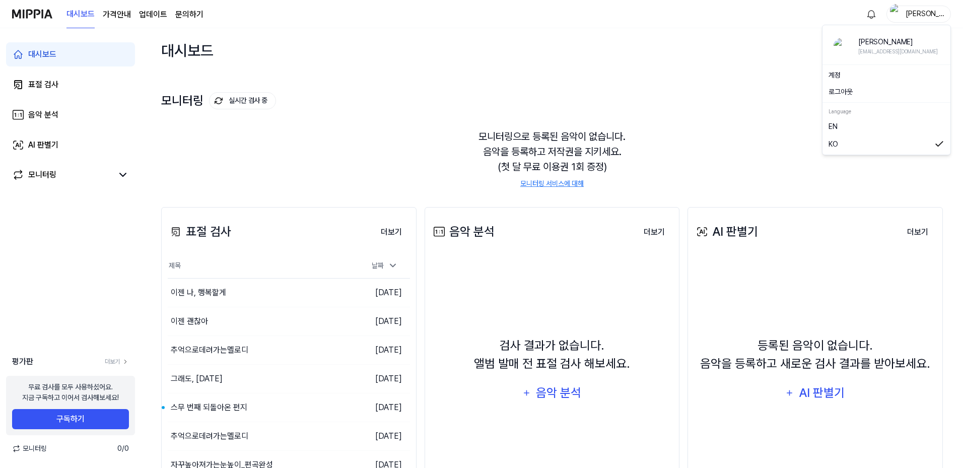
click at [939, 12] on div "Julie" at bounding box center [924, 13] width 39 height 11
click at [849, 90] on button "로그아웃" at bounding box center [886, 92] width 116 height 11
